Goal: Task Accomplishment & Management: Use online tool/utility

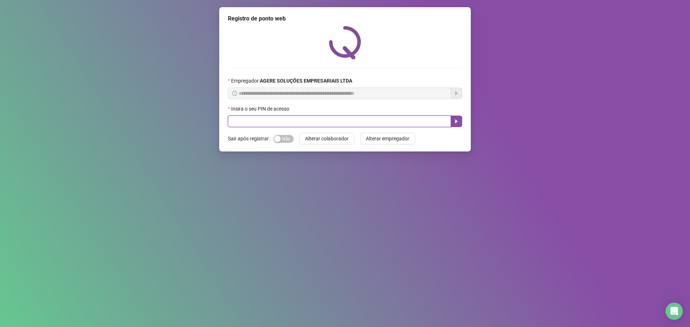
click at [246, 118] on input "text" at bounding box center [339, 122] width 223 height 12
type input "*****"
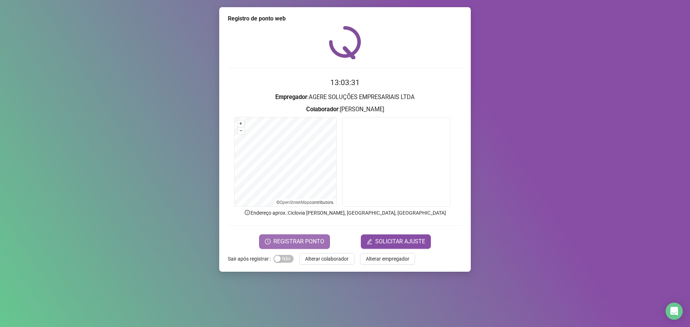
click at [295, 244] on span "REGISTRAR PONTO" at bounding box center [299, 242] width 51 height 9
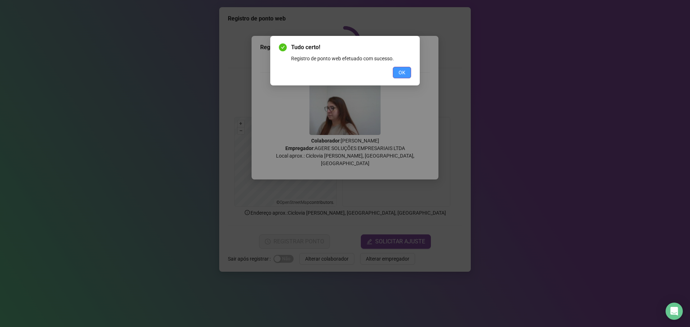
click at [400, 75] on span "OK" at bounding box center [402, 73] width 7 height 8
